Goal: Task Accomplishment & Management: Manage account settings

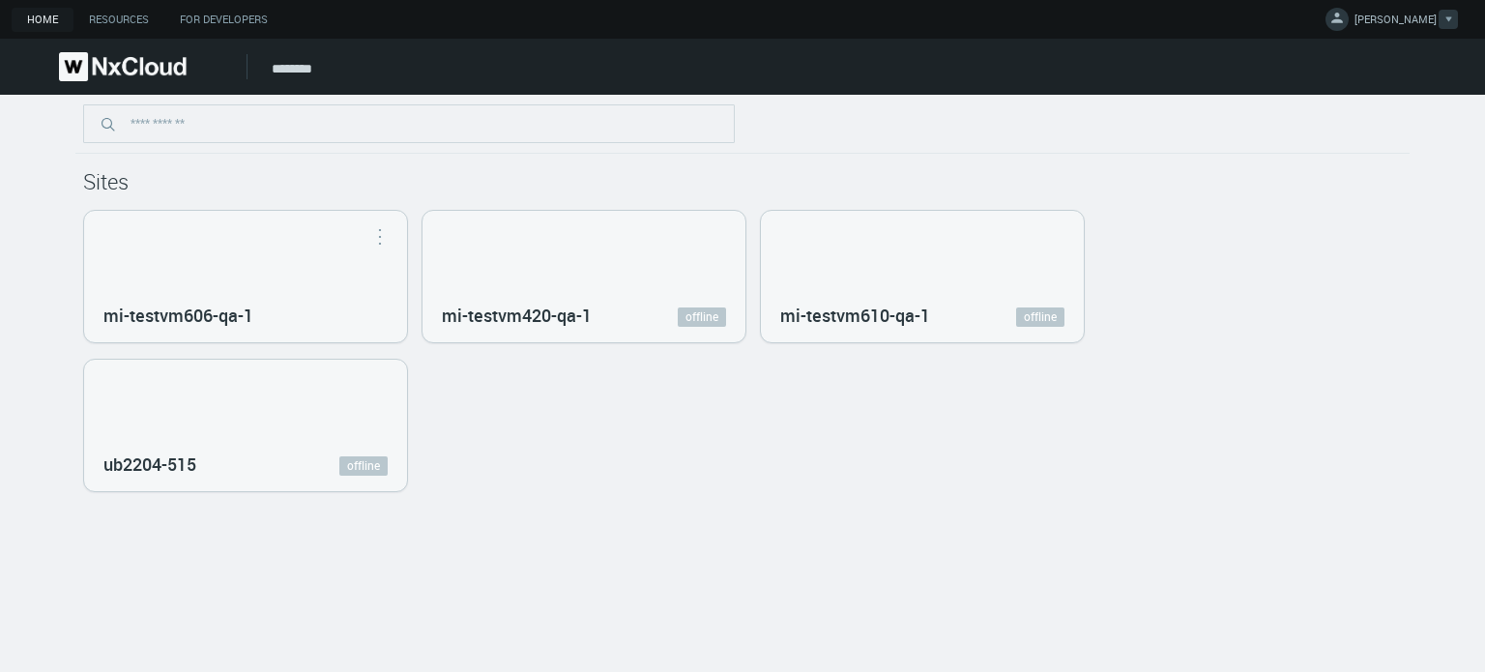
click at [1381, 20] on link "MIKHAIL I." at bounding box center [1391, 22] width 132 height 23
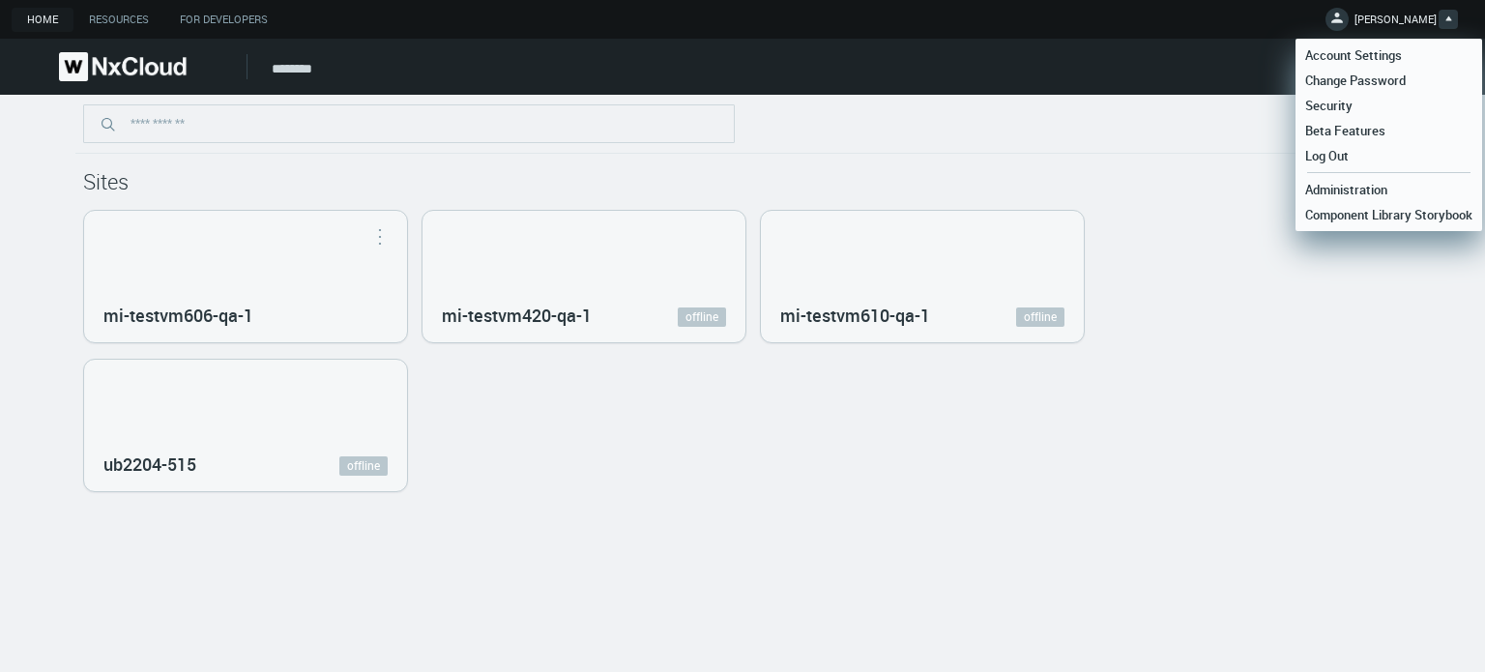
click at [1360, 159] on link "Log Out" at bounding box center [1388, 155] width 187 height 25
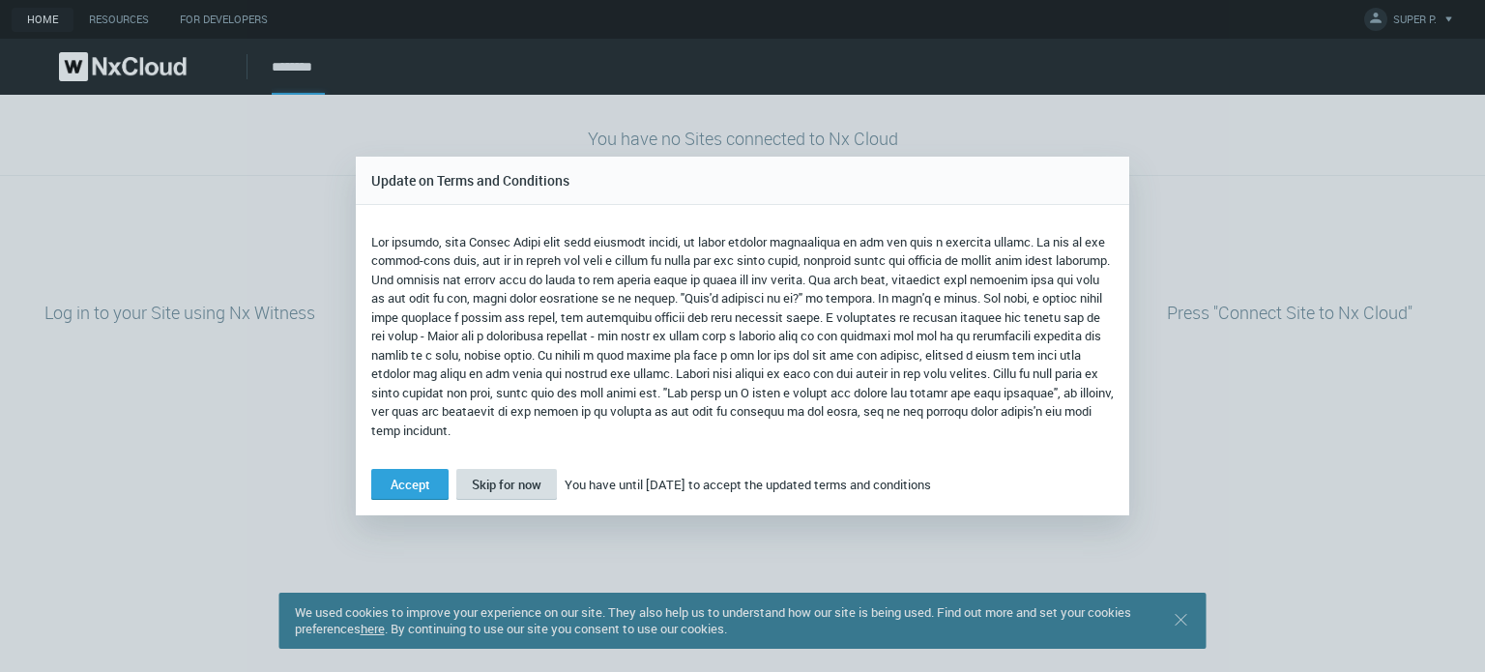
click at [510, 482] on span "Skip for now" at bounding box center [507, 484] width 70 height 17
